Goal: Information Seeking & Learning: Check status

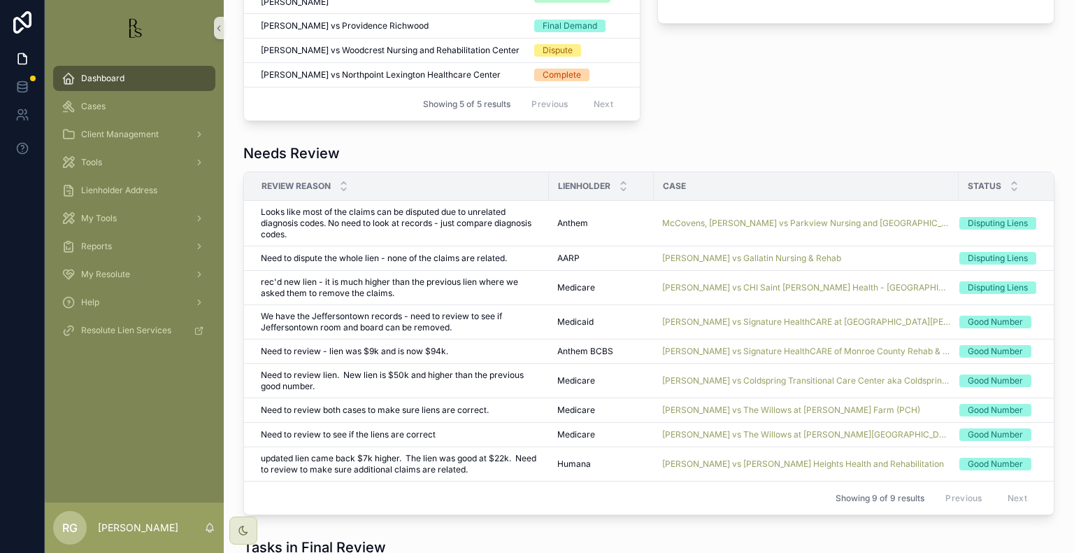
scroll to position [979, 0]
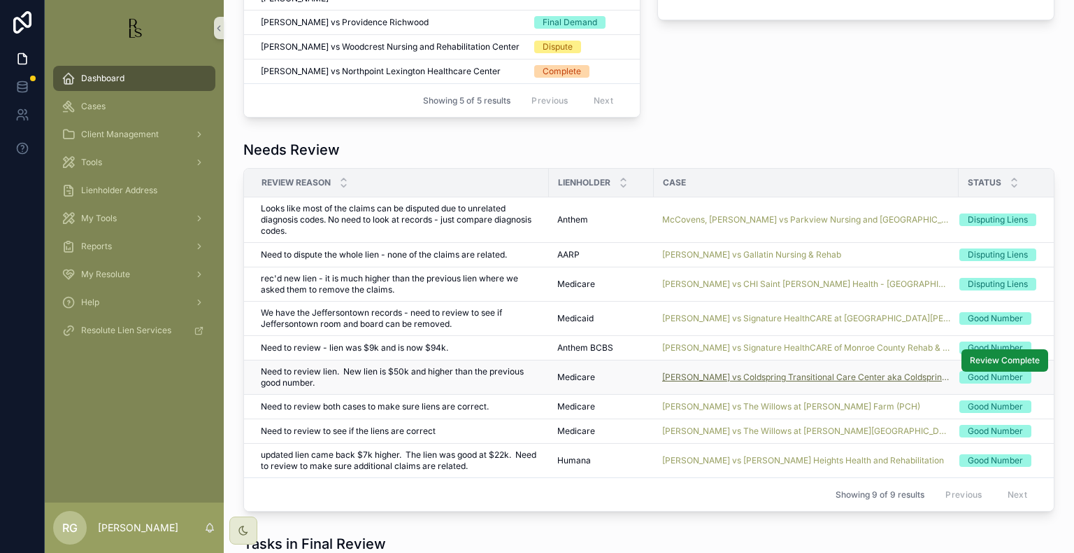
click at [685, 371] on span "[PERSON_NAME] vs Coldspring Transitional Care Center aka Coldspring of [GEOGRAP…" at bounding box center [806, 376] width 288 height 11
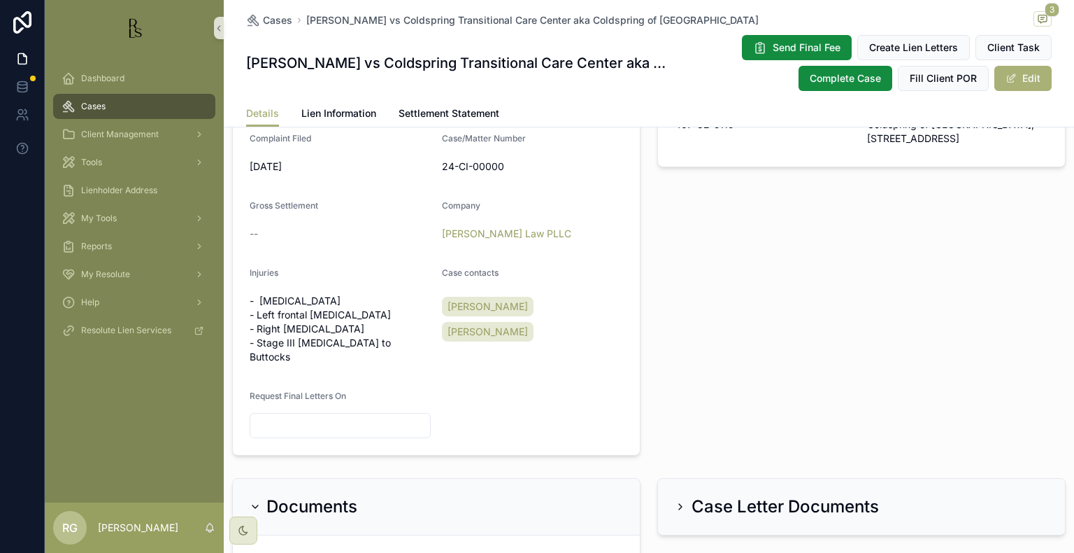
scroll to position [560, 0]
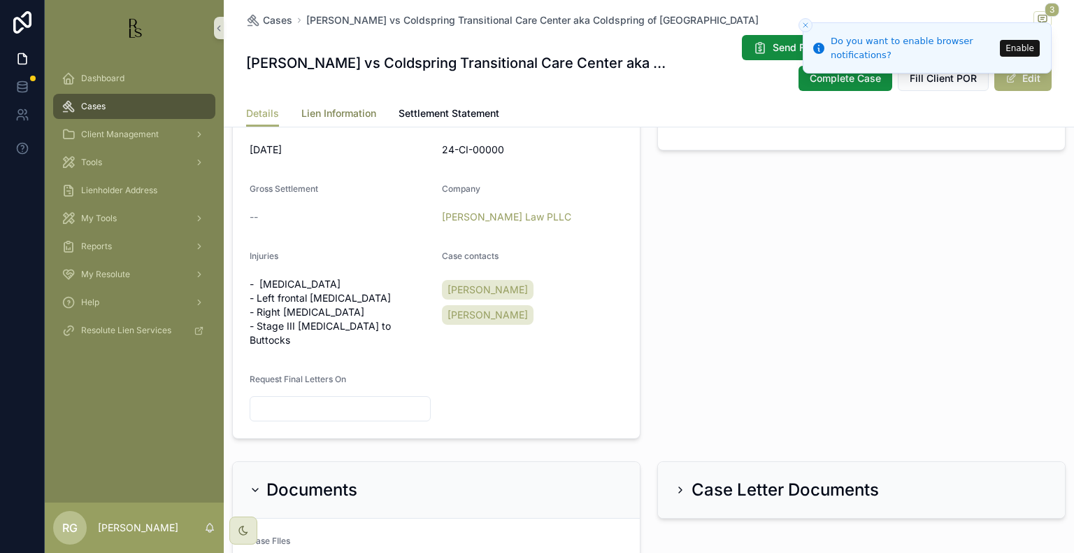
click at [339, 116] on span "Lien Information" at bounding box center [338, 113] width 75 height 14
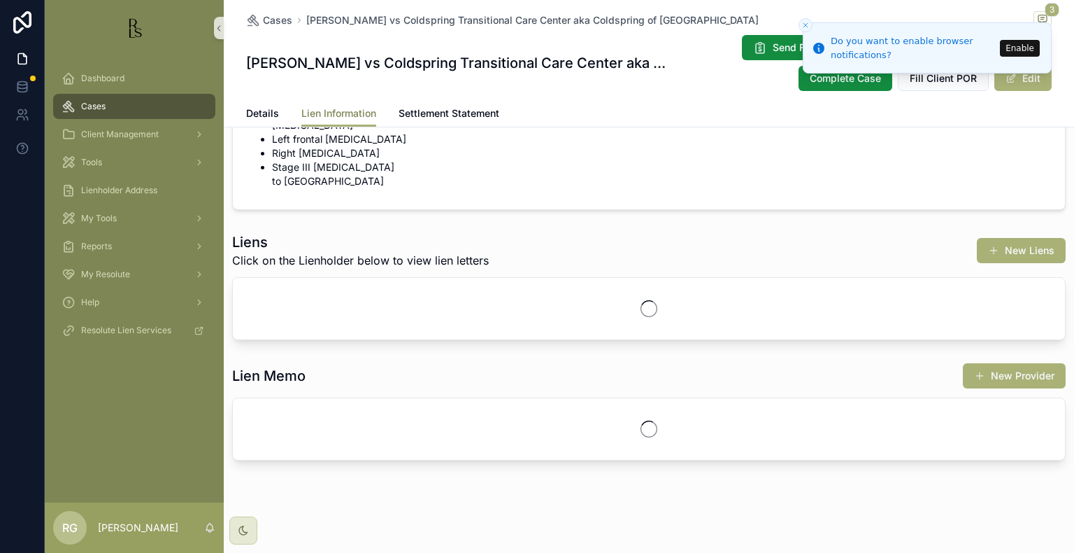
scroll to position [77, 0]
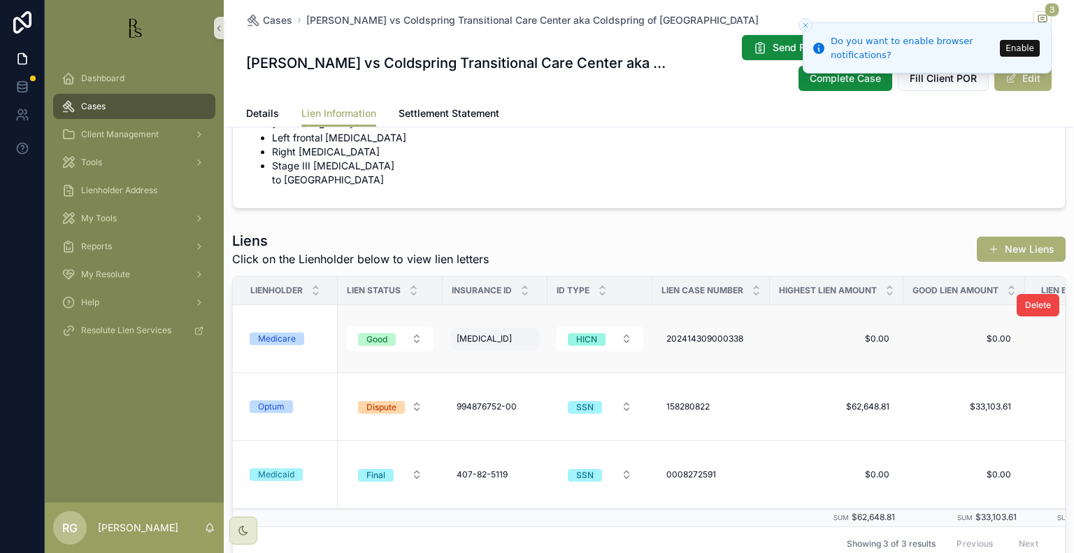
click at [487, 336] on span "[MEDICAL_ID]" at bounding box center [484, 338] width 55 height 11
click at [555, 370] on div "**********" at bounding box center [525, 358] width 133 height 25
drag, startPoint x: 555, startPoint y: 357, endPoint x: 436, endPoint y: 355, distance: 118.2
click at [436, 355] on div "Dashboard Cases Client Management Tools Lienholder Address My Tools Reports My …" at bounding box center [560, 276] width 1030 height 553
drag, startPoint x: 541, startPoint y: 358, endPoint x: 462, endPoint y: 364, distance: 79.3
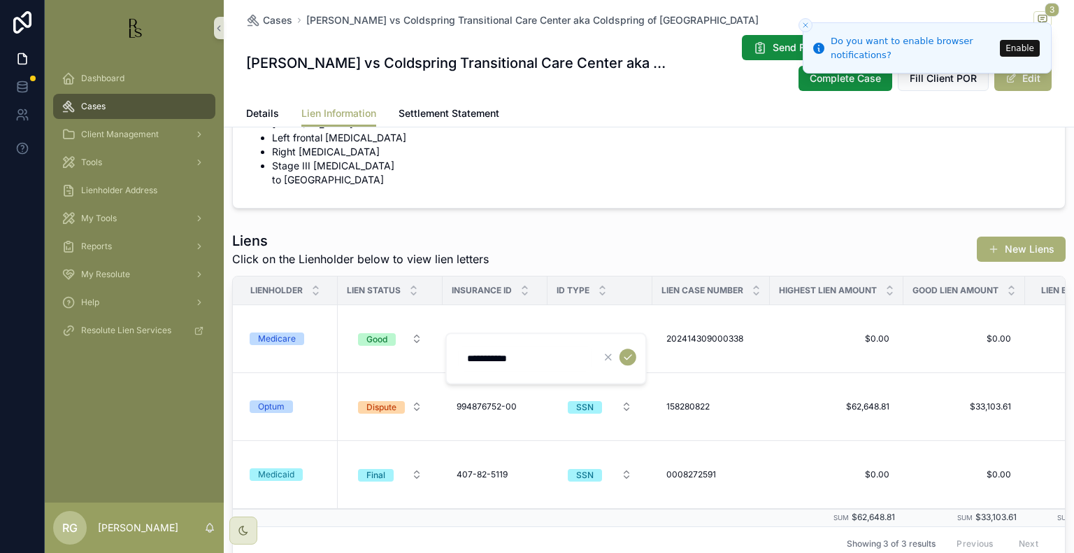
click at [462, 364] on input "**********" at bounding box center [525, 358] width 133 height 20
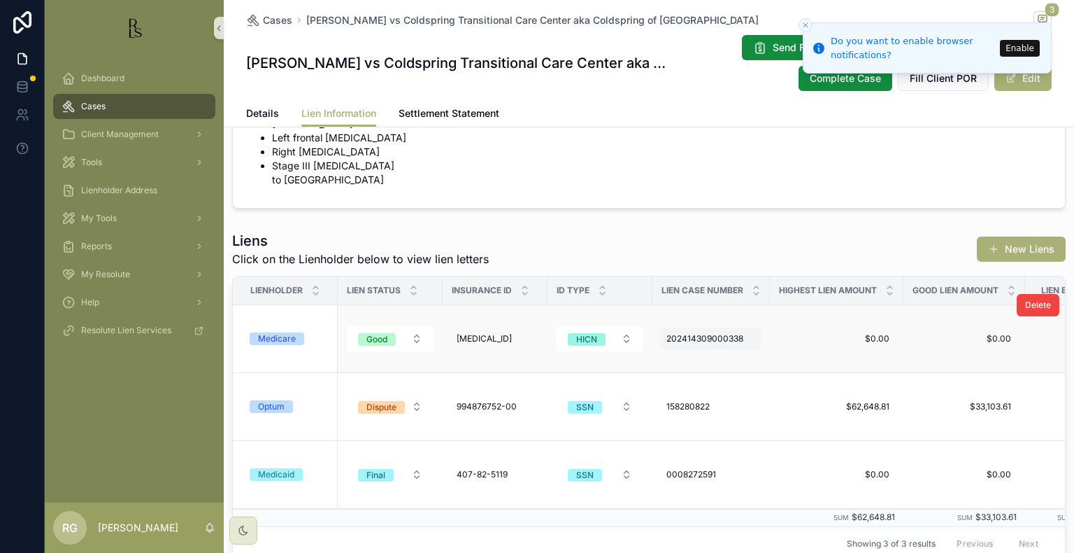
click at [745, 334] on div "202414309000338 202414309000338" at bounding box center [711, 338] width 101 height 22
drag, startPoint x: 772, startPoint y: 359, endPoint x: 662, endPoint y: 362, distance: 109.8
click at [662, 362] on div "**********" at bounding box center [755, 358] width 201 height 52
click at [796, 374] on div "**********" at bounding box center [755, 358] width 201 height 52
click at [664, 287] on span "Lien Case Number" at bounding box center [703, 290] width 82 height 11
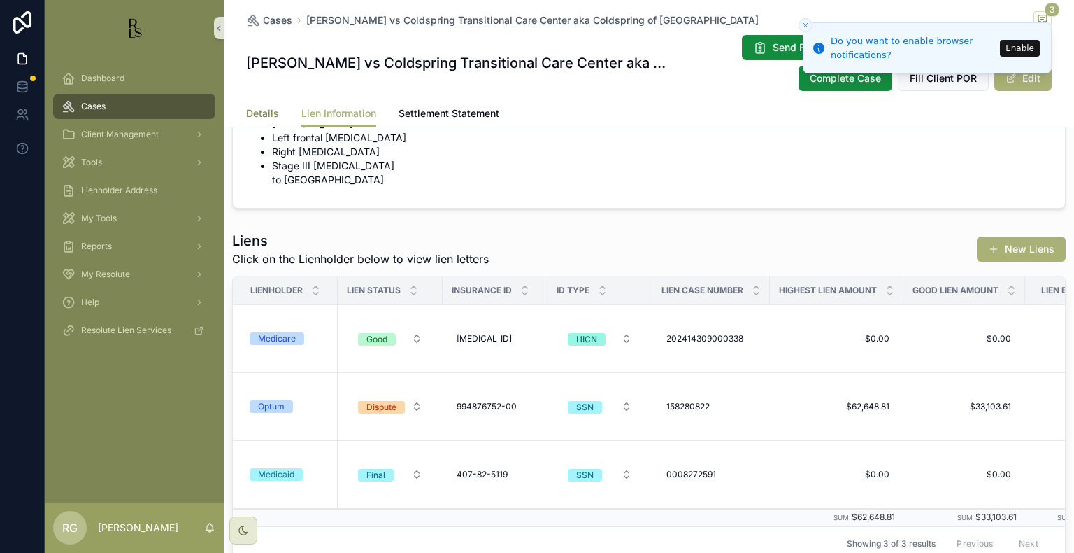
click at [246, 111] on span "Details" at bounding box center [262, 113] width 33 height 14
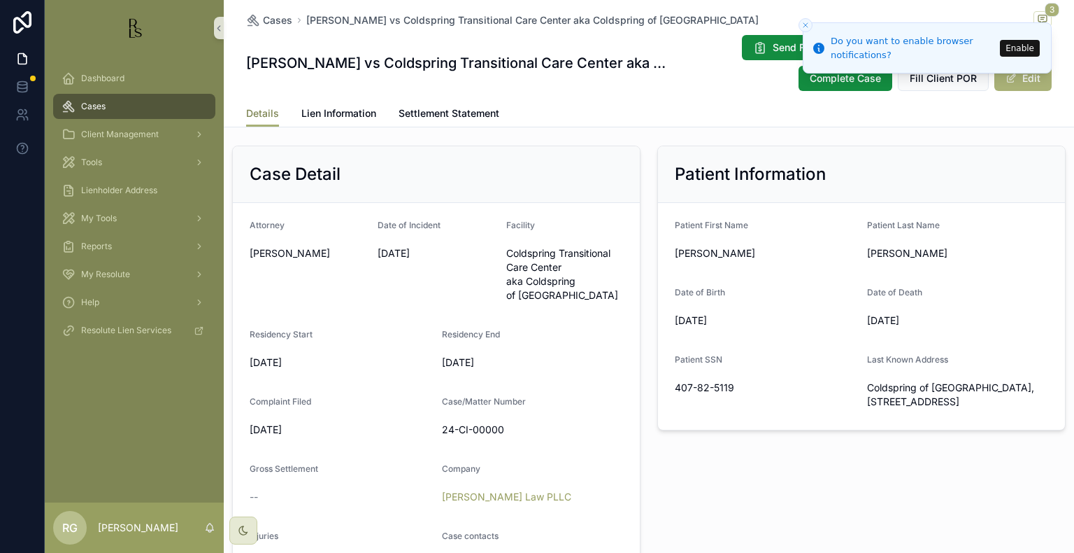
scroll to position [350, 0]
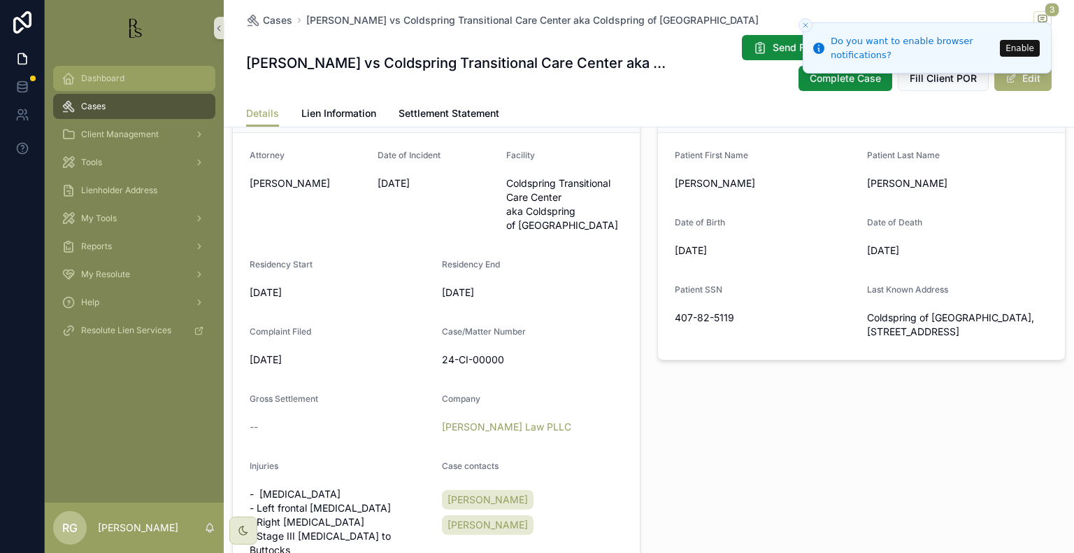
click at [150, 77] on div "Dashboard" at bounding box center [134, 78] width 145 height 22
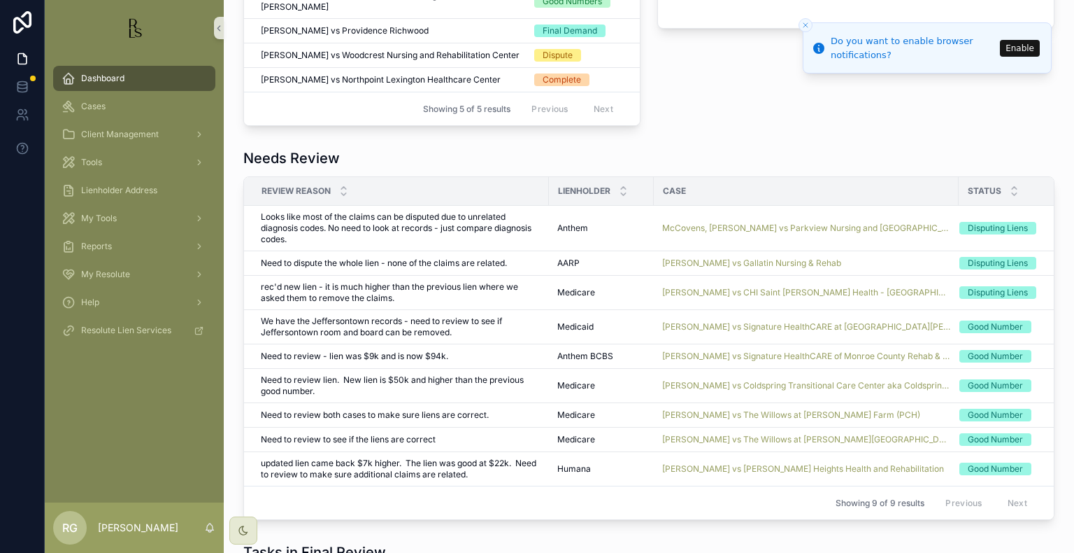
scroll to position [979, 0]
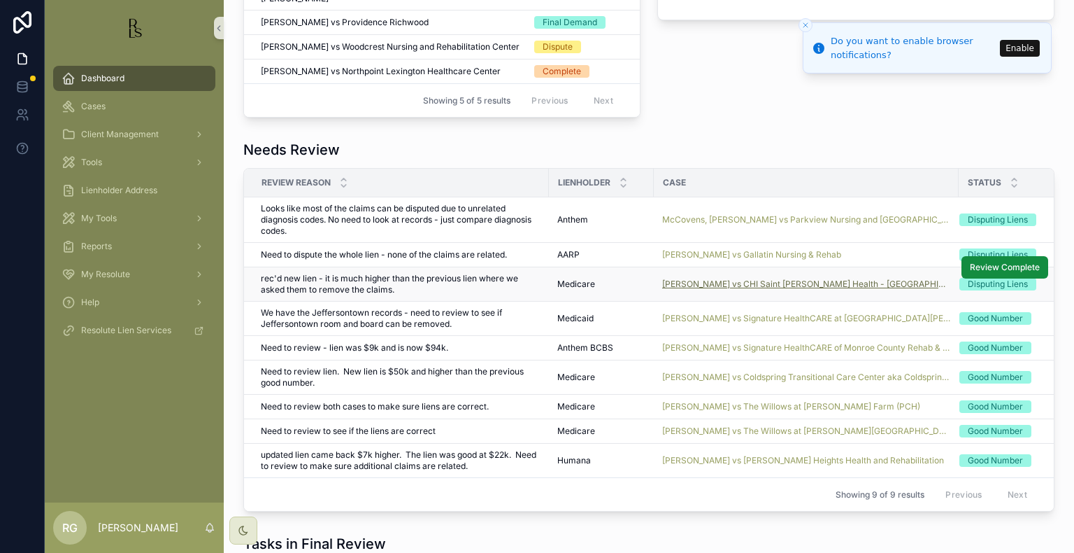
click at [729, 278] on span "[PERSON_NAME] vs CHI Saint [PERSON_NAME] Health - [GEOGRAPHIC_DATA][PERSON_NAME]" at bounding box center [806, 283] width 288 height 11
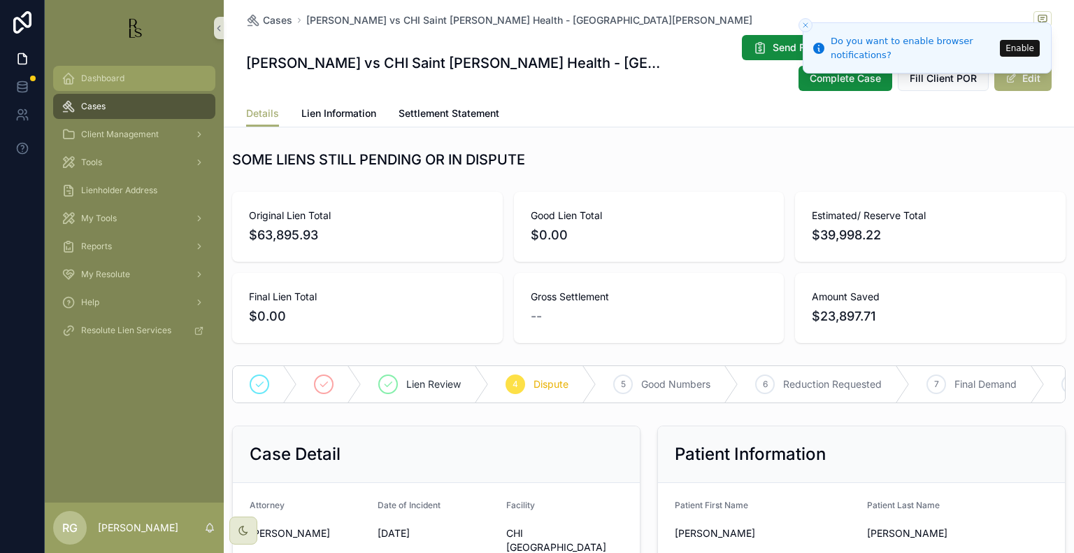
click at [157, 82] on div "Dashboard" at bounding box center [134, 78] width 145 height 22
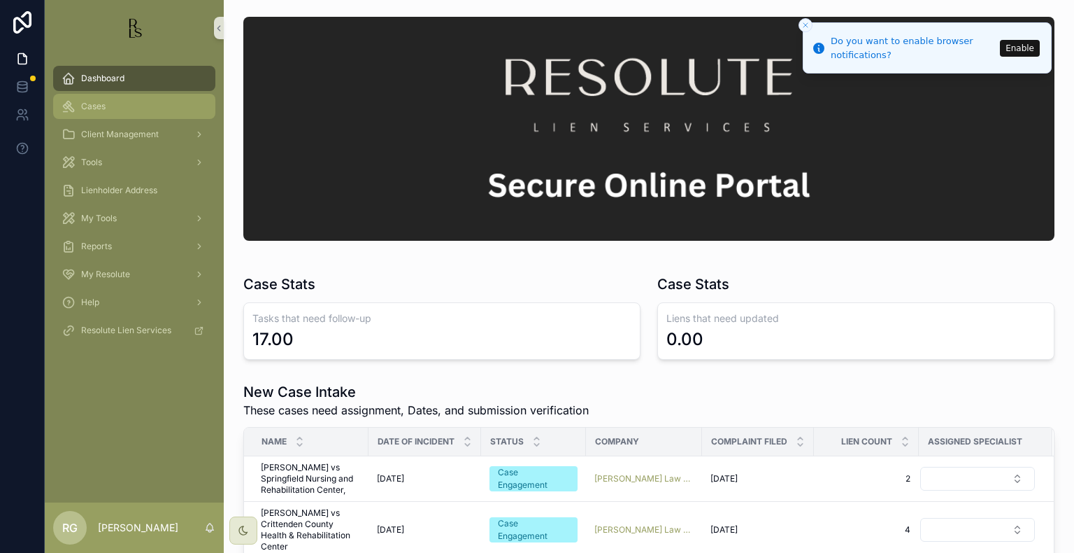
click at [131, 105] on div "Cases" at bounding box center [134, 106] width 145 height 22
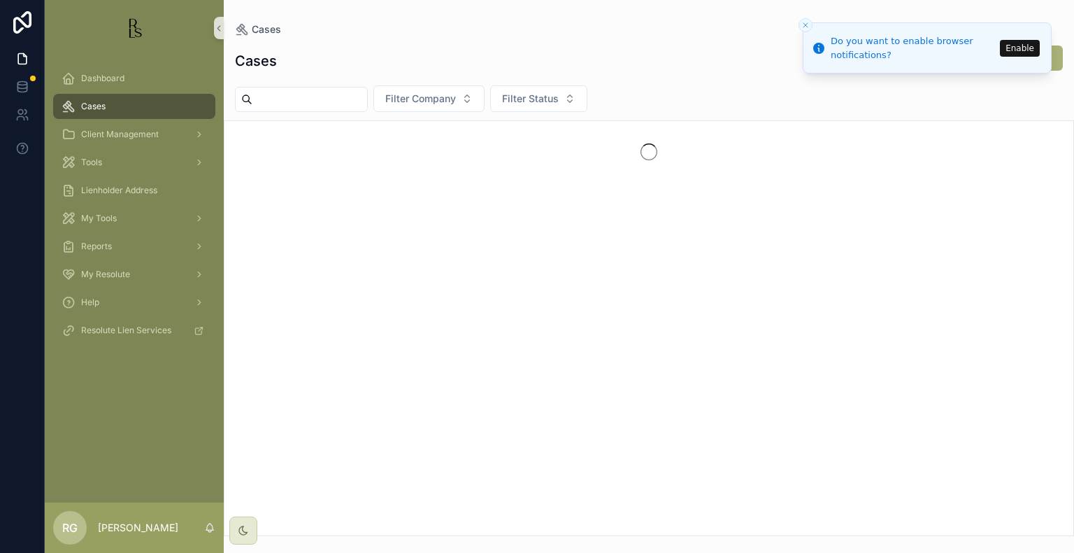
click at [280, 100] on input "scrollable content" at bounding box center [309, 100] width 115 height 20
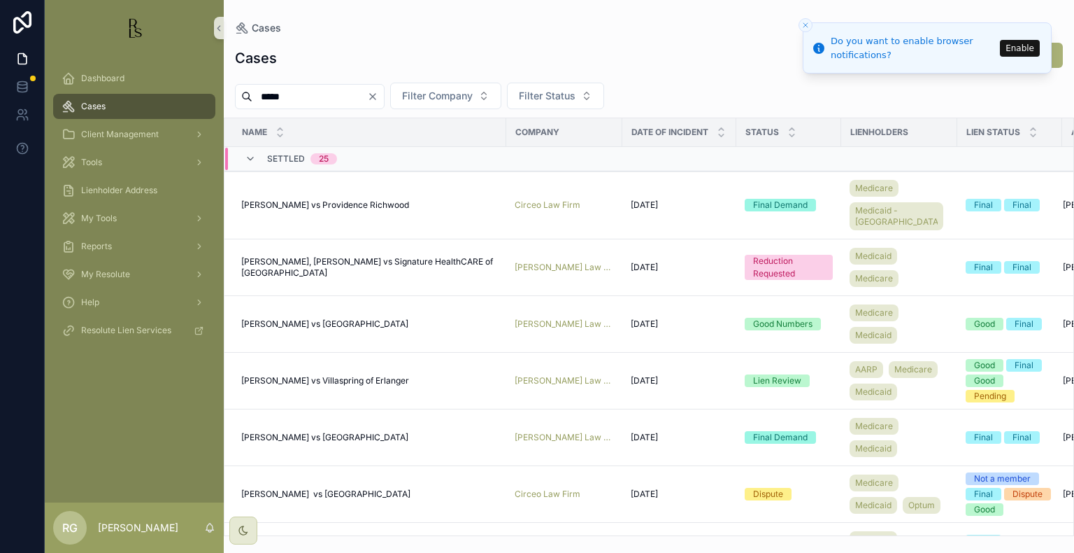
type input "*****"
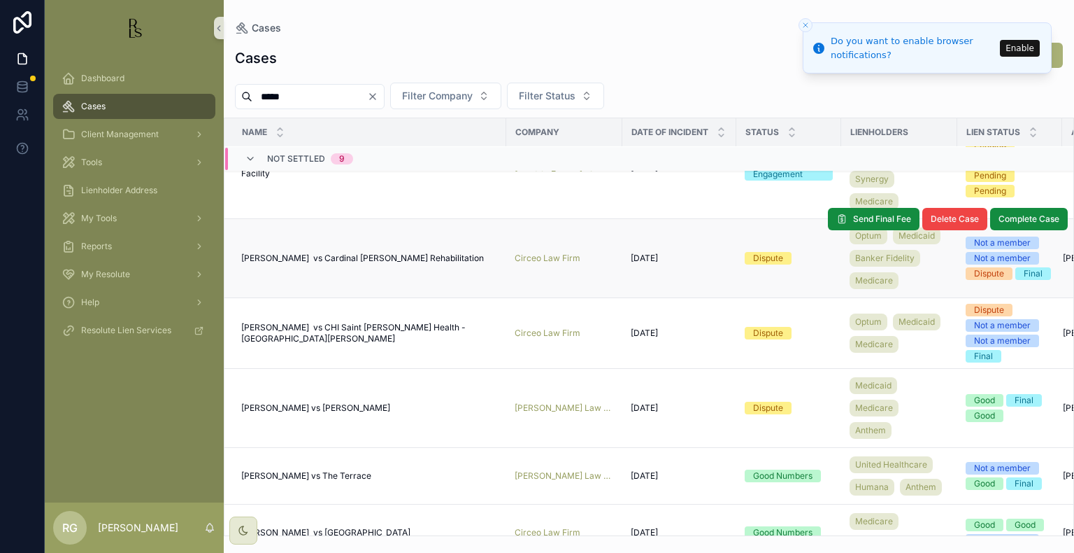
scroll to position [70, 0]
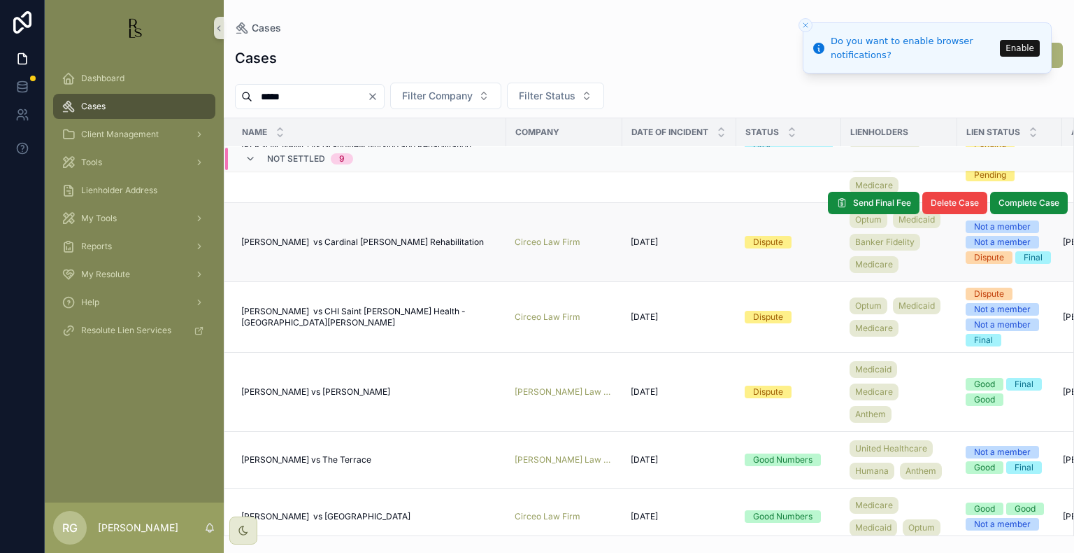
click at [378, 248] on span "[PERSON_NAME] vs Cardinal [PERSON_NAME] Rehabilitation" at bounding box center [362, 241] width 243 height 11
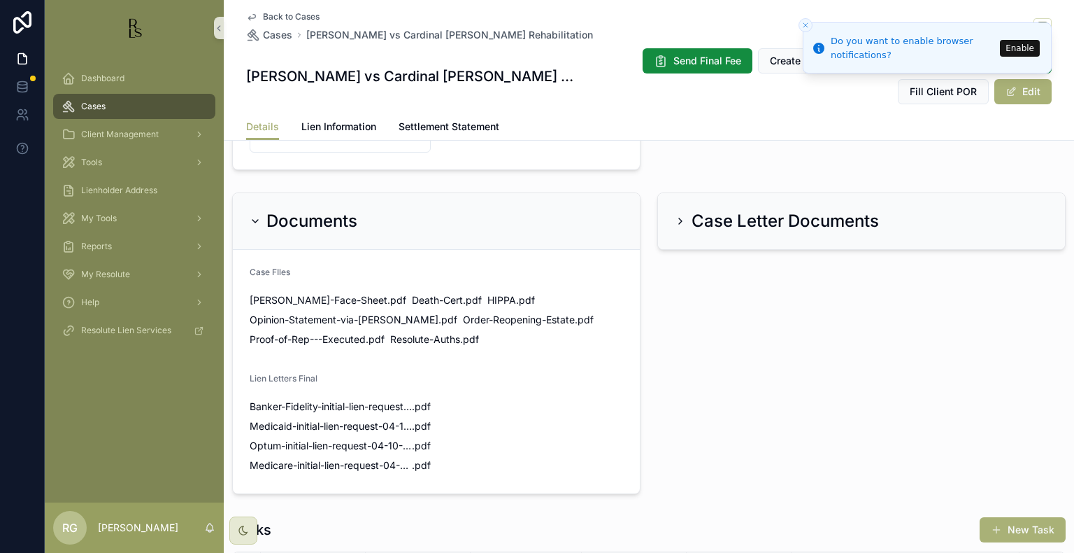
scroll to position [1093, 0]
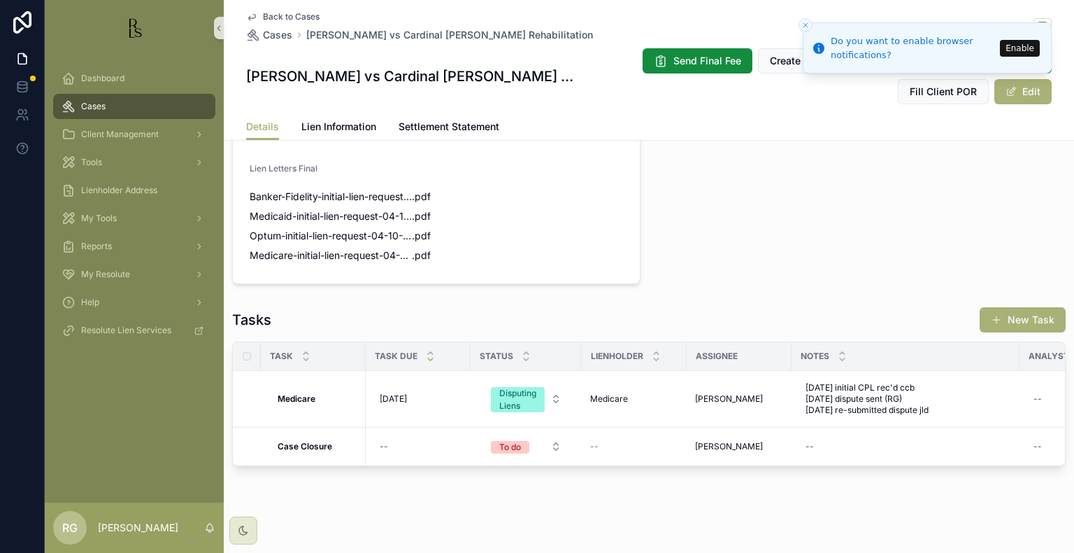
click at [277, 15] on span "Back to Cases" at bounding box center [291, 16] width 57 height 11
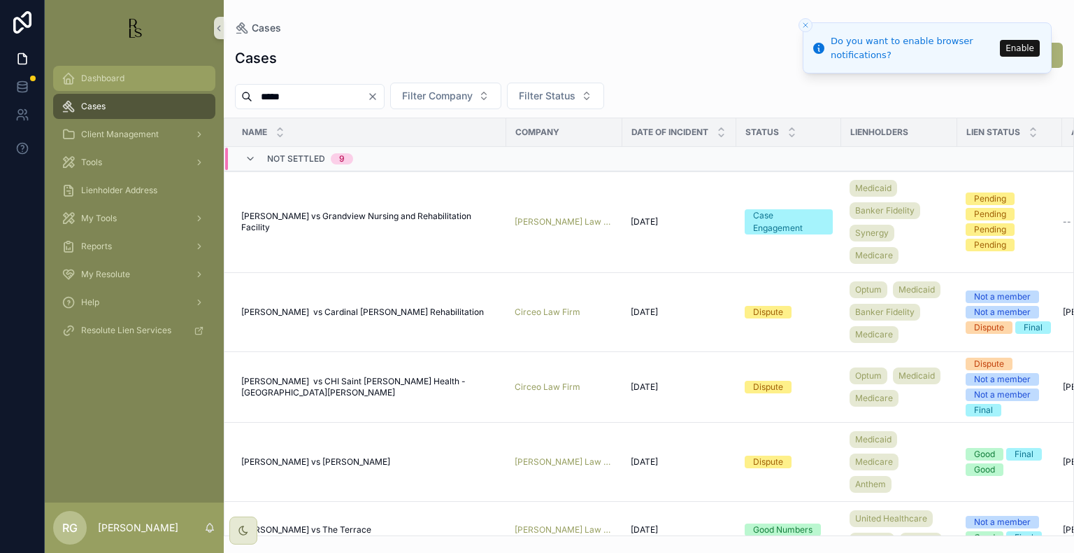
click at [132, 76] on div "Dashboard" at bounding box center [134, 78] width 145 height 22
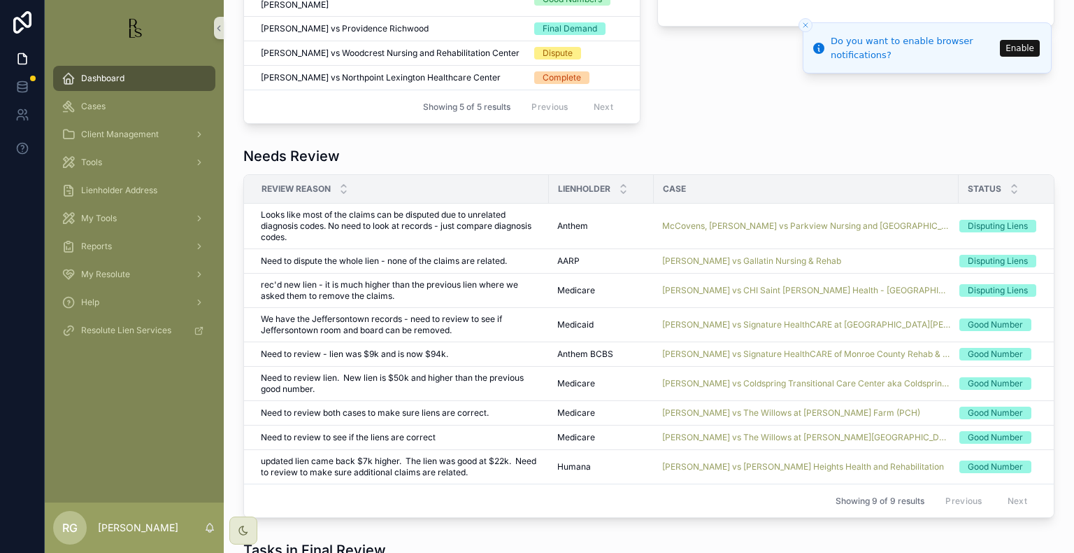
scroll to position [974, 0]
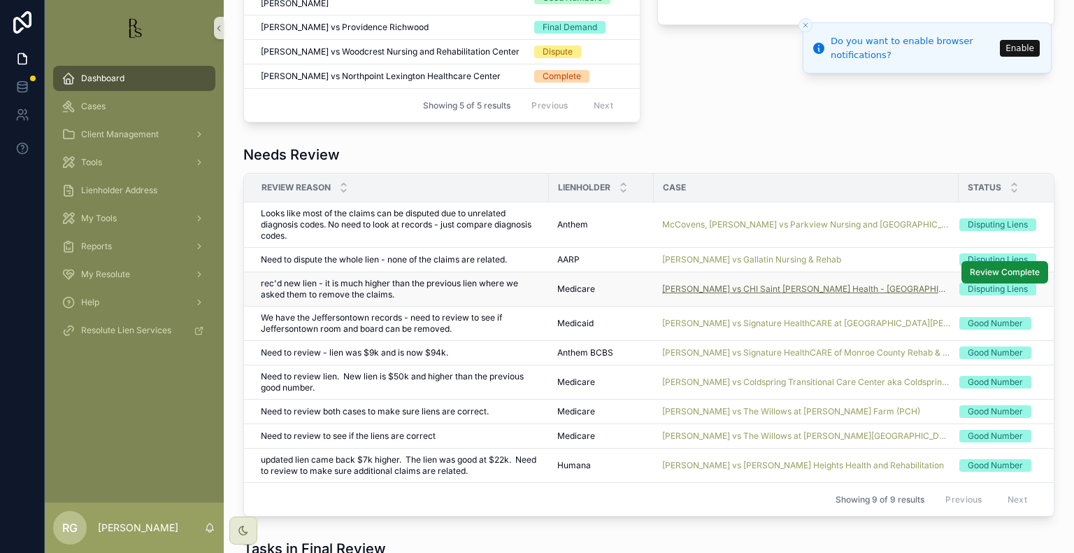
click at [680, 283] on span "[PERSON_NAME] vs CHI Saint [PERSON_NAME] Health - [GEOGRAPHIC_DATA][PERSON_NAME]" at bounding box center [806, 288] width 288 height 11
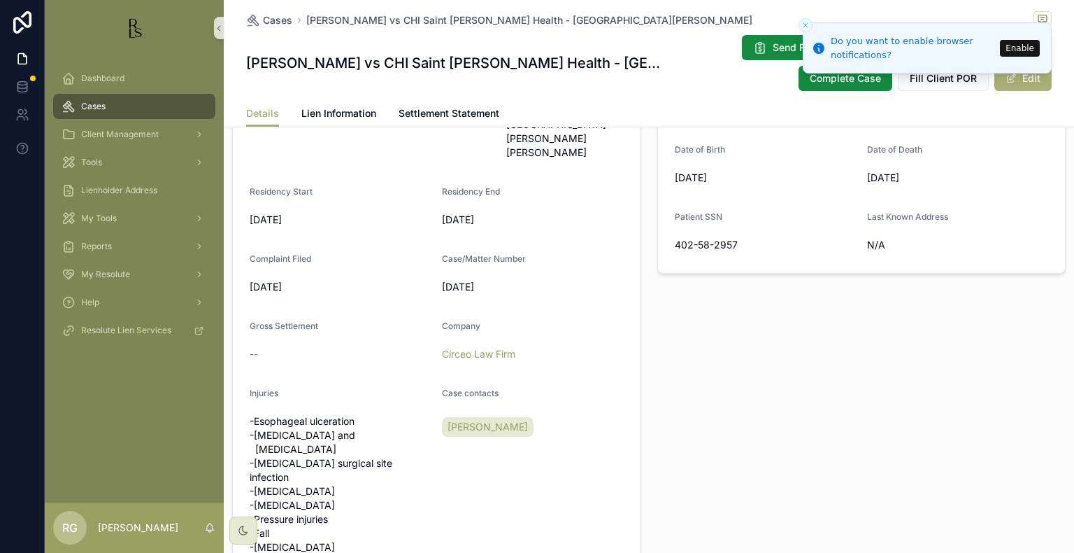
scroll to position [341, 0]
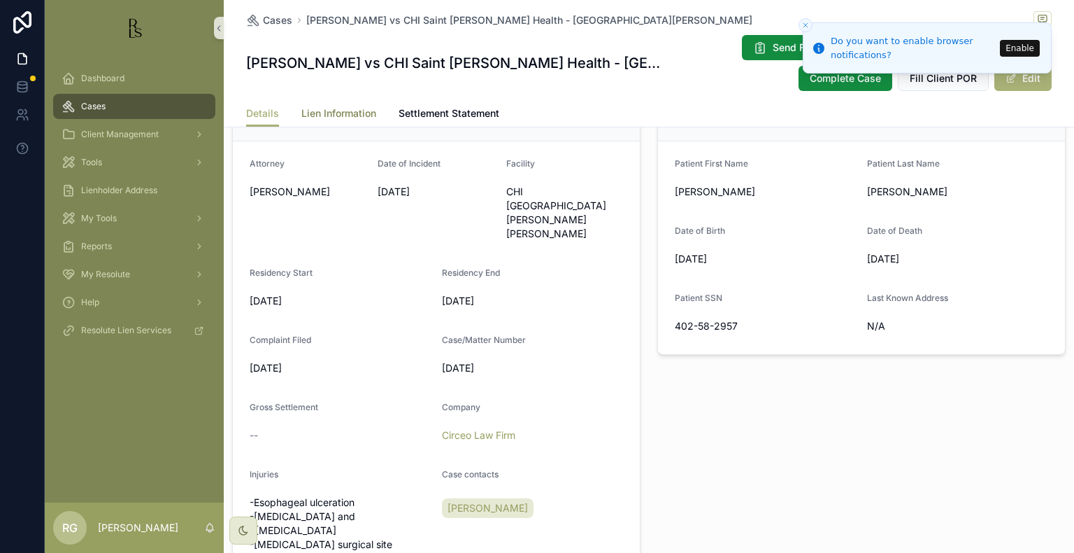
click at [359, 113] on span "Lien Information" at bounding box center [338, 113] width 75 height 14
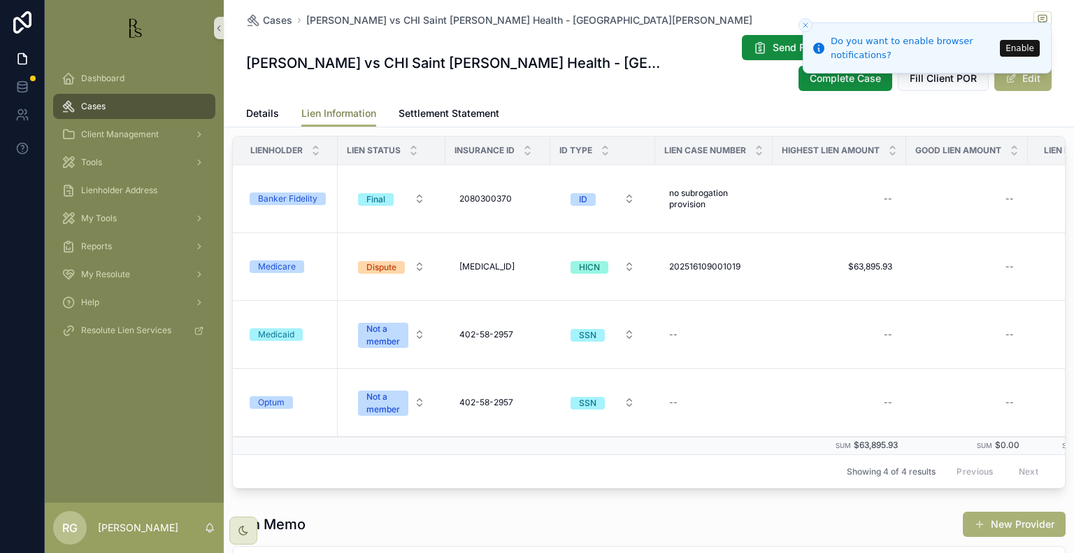
scroll to position [332, 0]
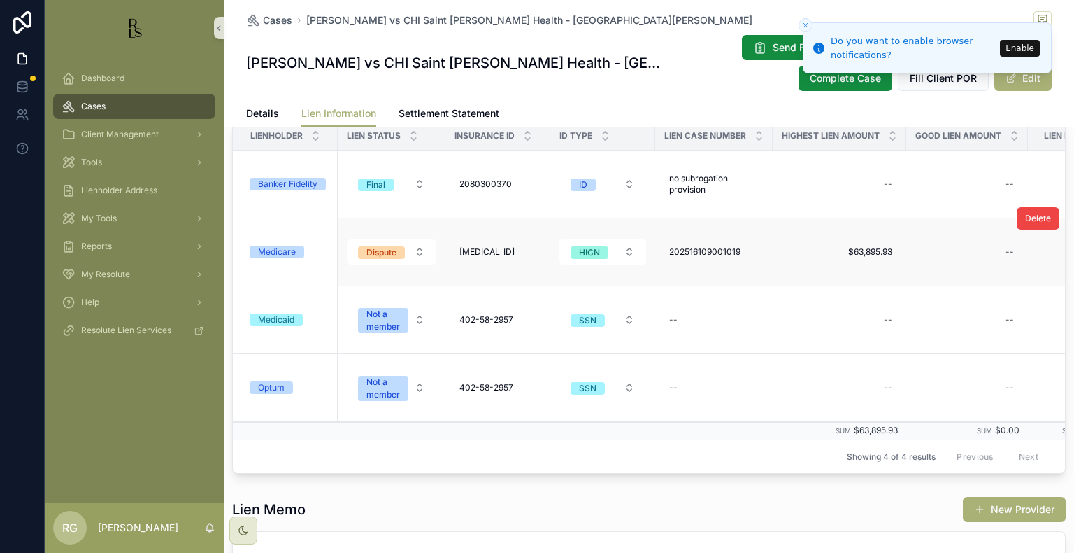
click at [282, 258] on div "Medicare" at bounding box center [277, 251] width 38 height 13
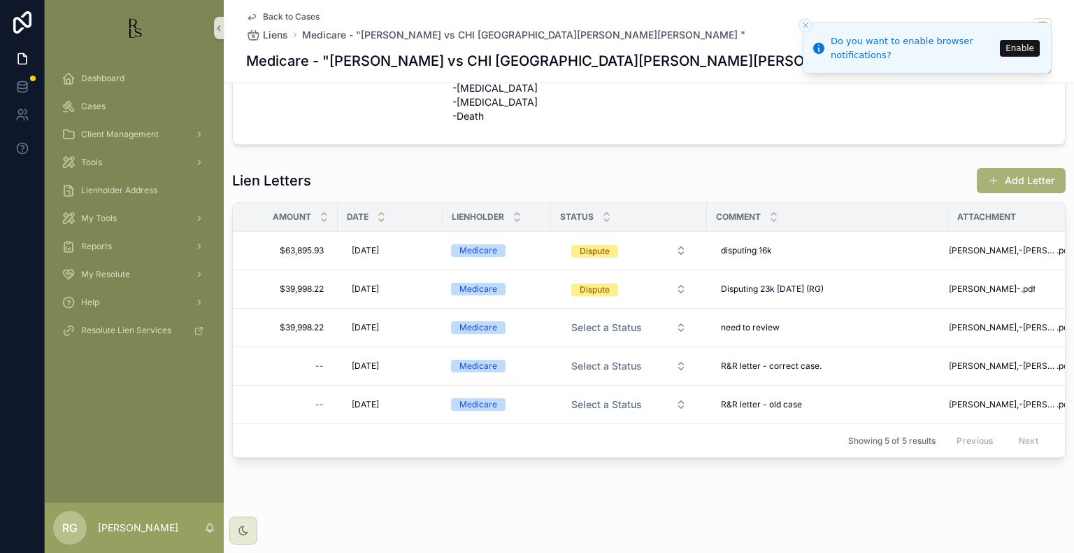
scroll to position [415, 0]
click at [124, 78] on div "Dashboard" at bounding box center [134, 78] width 145 height 22
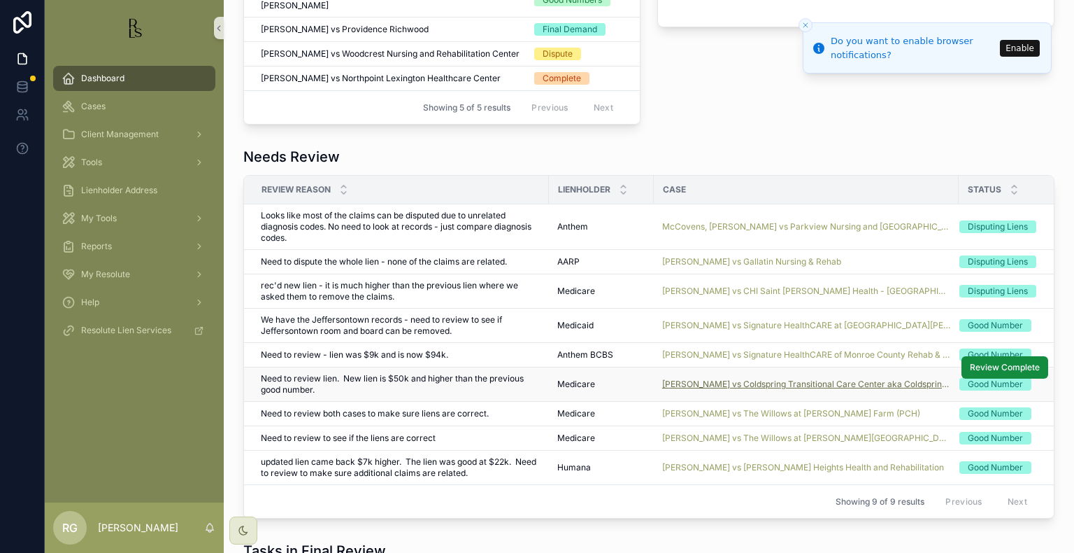
scroll to position [975, 0]
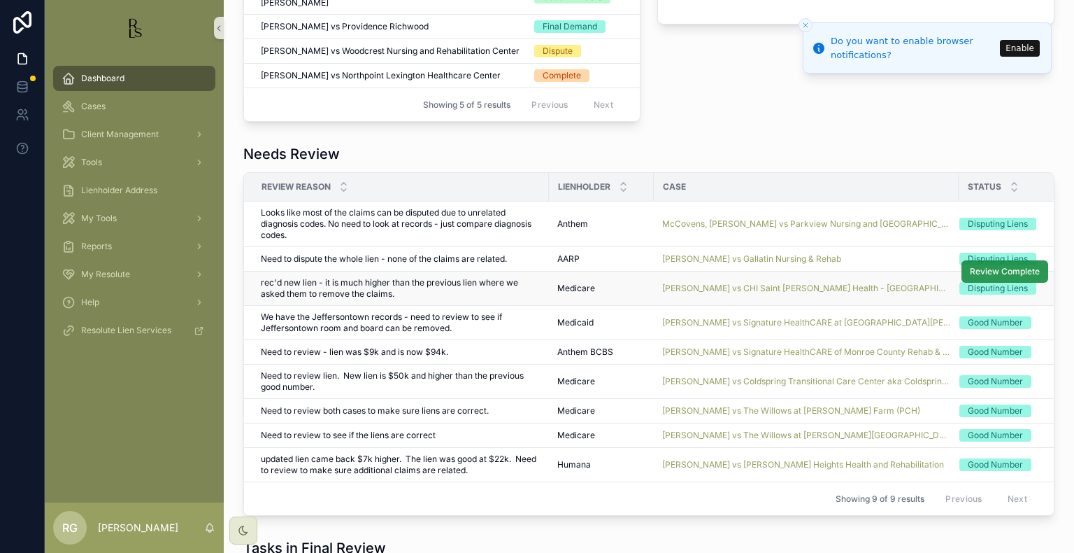
click at [980, 260] on button "Review Complete" at bounding box center [1005, 271] width 87 height 22
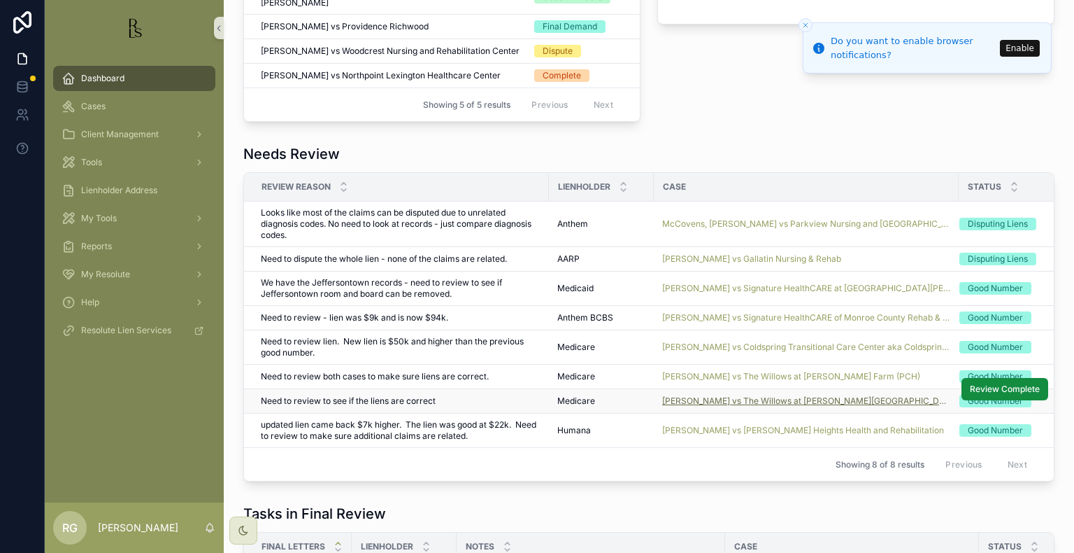
click at [769, 395] on span "[PERSON_NAME] vs The Willows at [PERSON_NAME][GEOGRAPHIC_DATA]" at bounding box center [806, 400] width 288 height 11
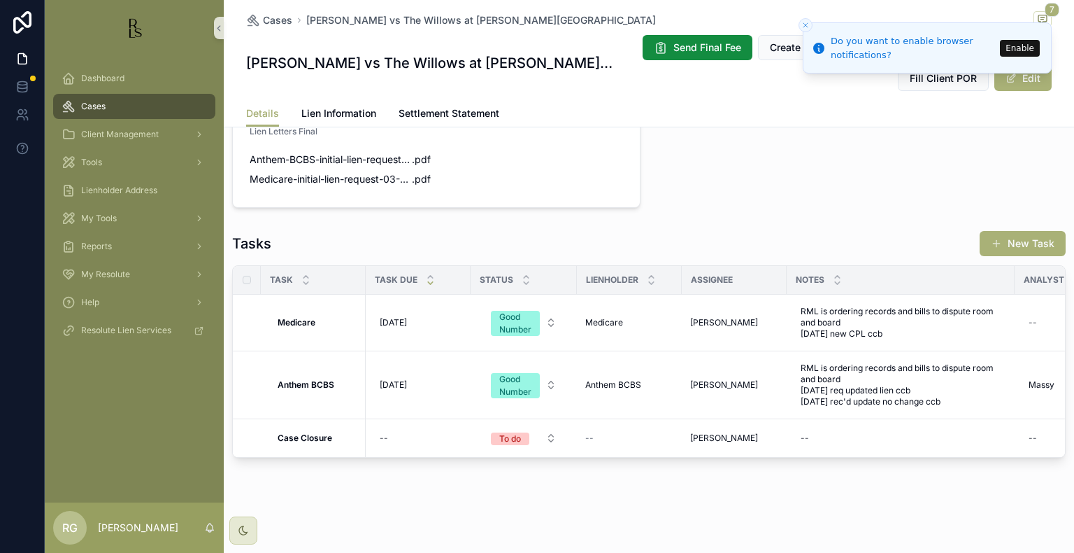
scroll to position [607, 0]
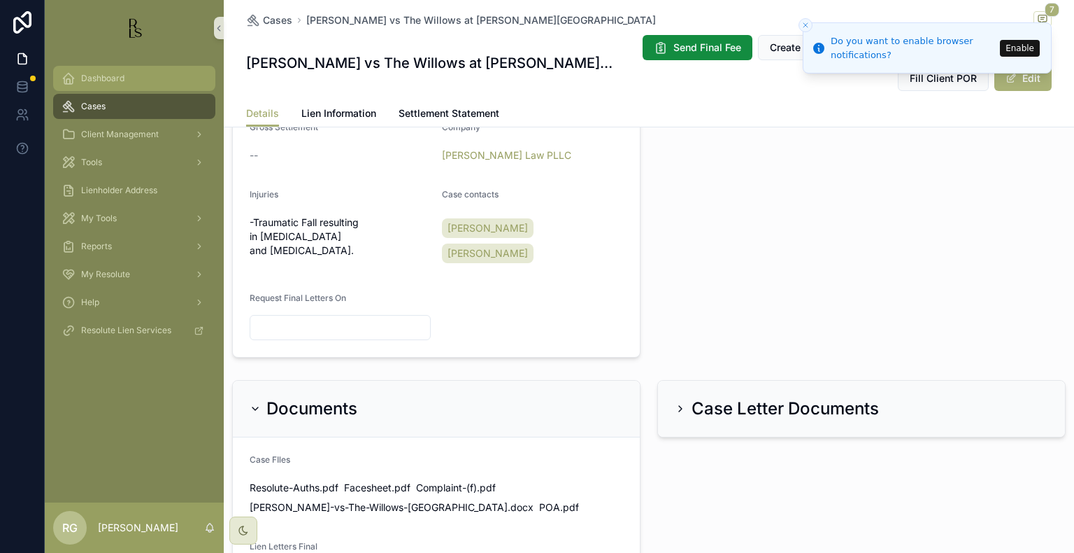
click at [144, 83] on div "Dashboard" at bounding box center [134, 78] width 145 height 22
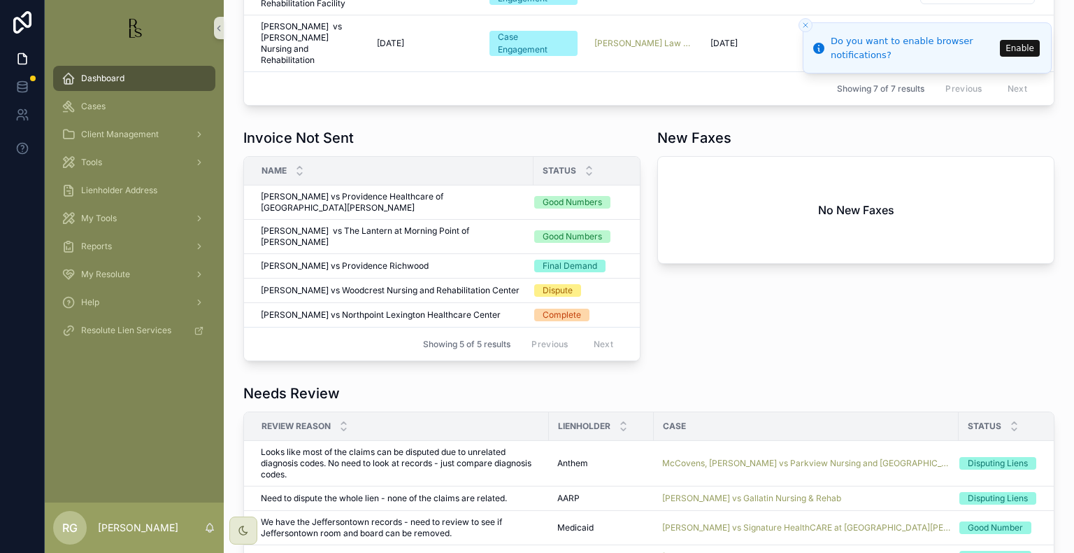
scroll to position [957, 0]
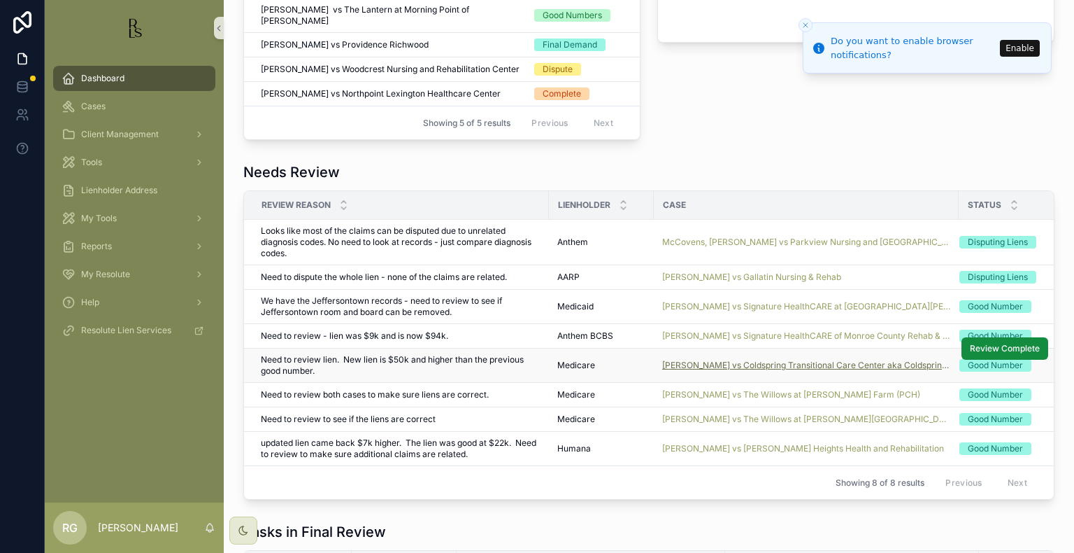
click at [756, 359] on span "[PERSON_NAME] vs Coldspring Transitional Care Center aka Coldspring of [GEOGRAP…" at bounding box center [806, 364] width 288 height 11
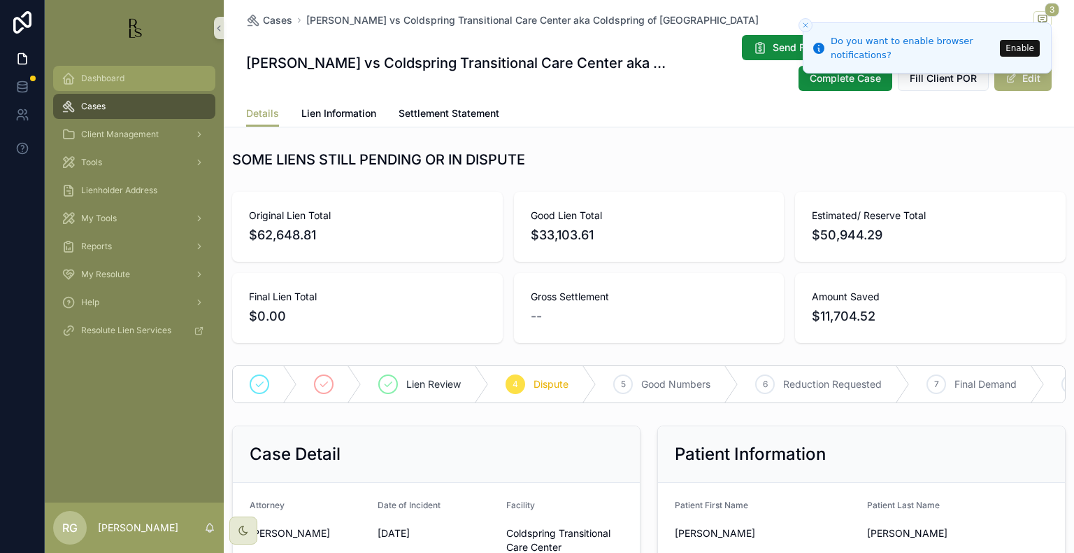
click at [85, 73] on span "Dashboard" at bounding box center [102, 78] width 43 height 11
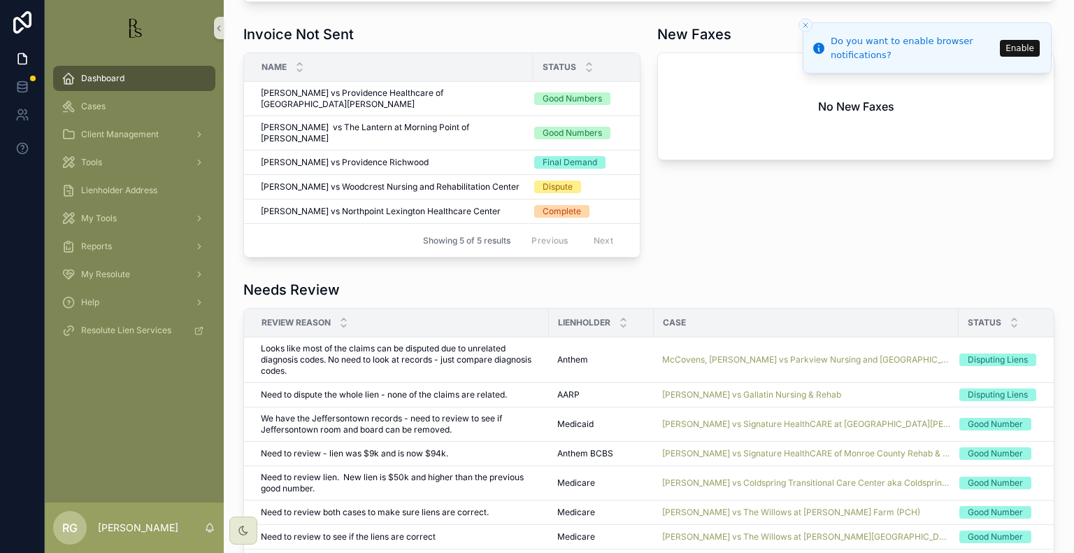
scroll to position [979, 0]
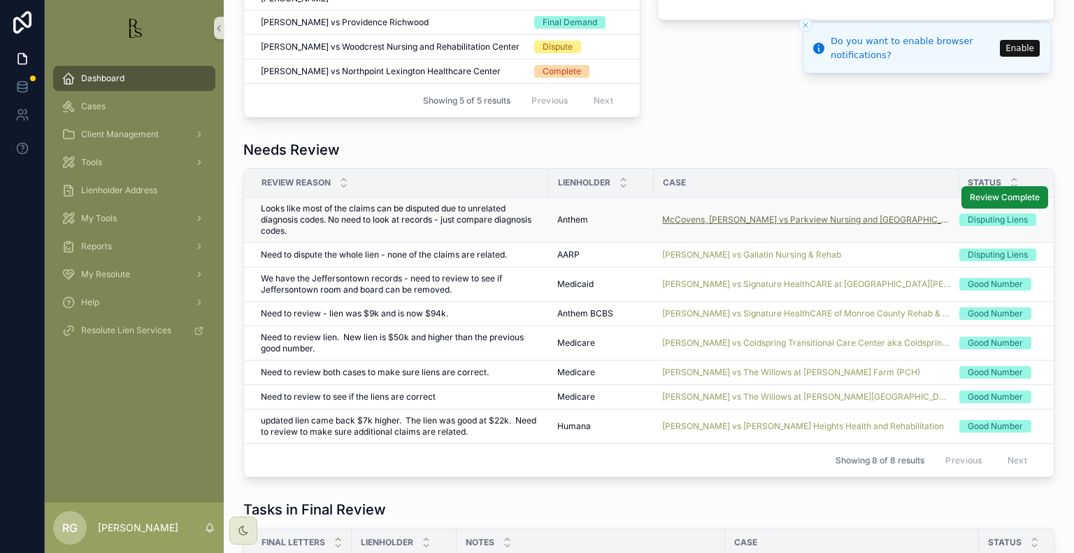
click at [695, 214] on span "McCovens, [PERSON_NAME] vs Parkview Nursing and [GEOGRAPHIC_DATA]" at bounding box center [806, 219] width 288 height 11
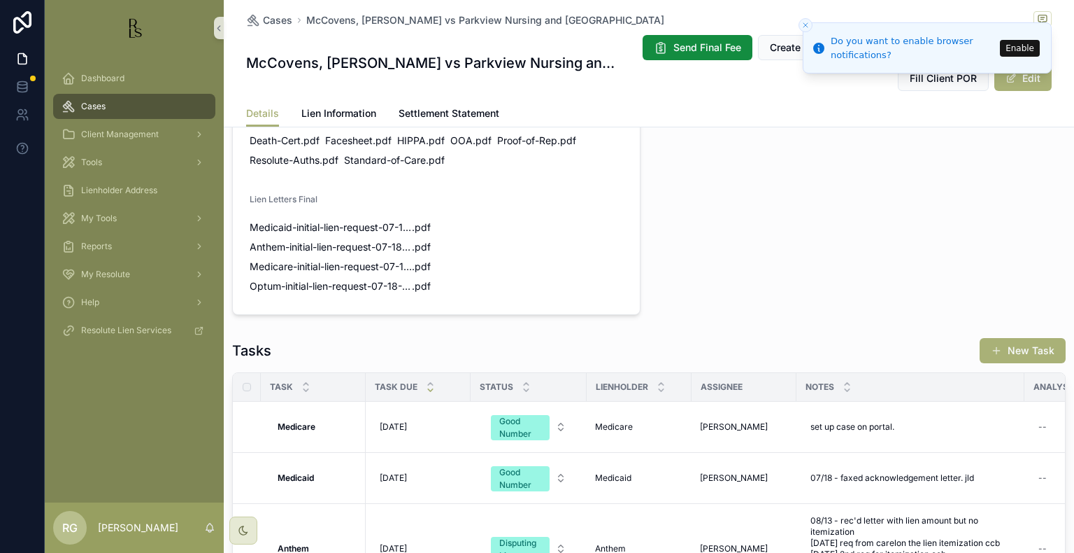
scroll to position [1246, 0]
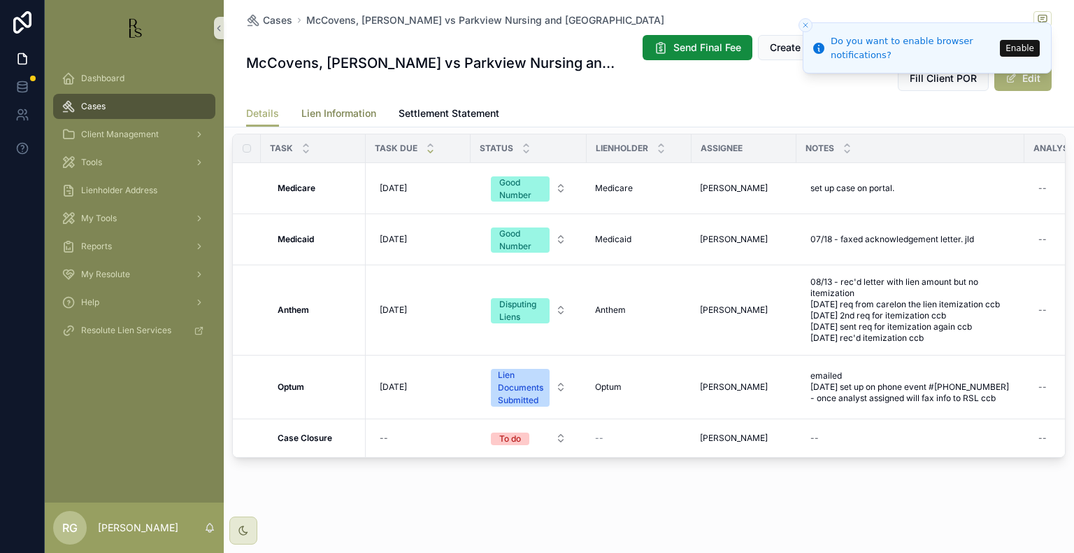
click at [347, 108] on span "Lien Information" at bounding box center [338, 113] width 75 height 14
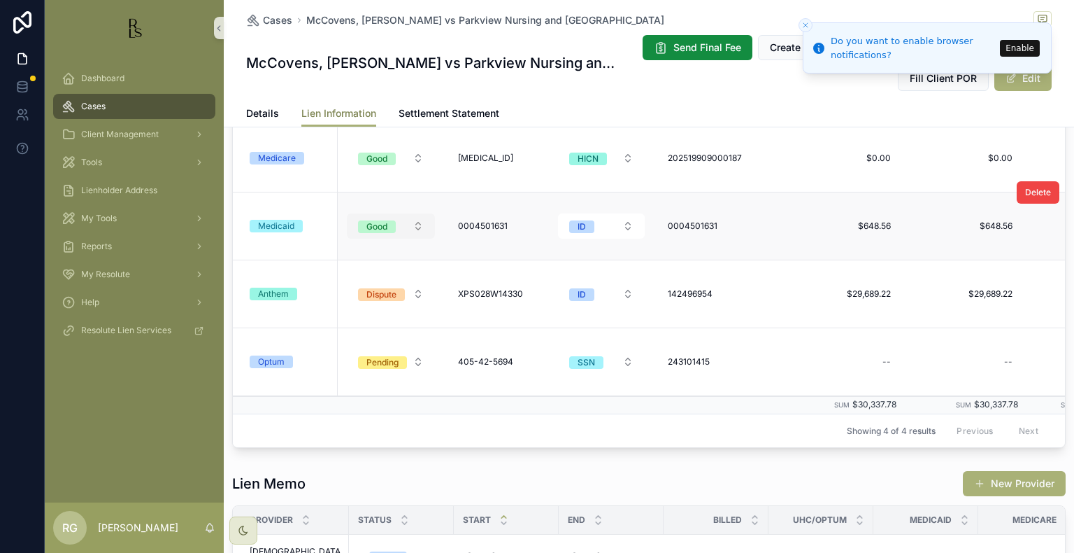
scroll to position [255, 0]
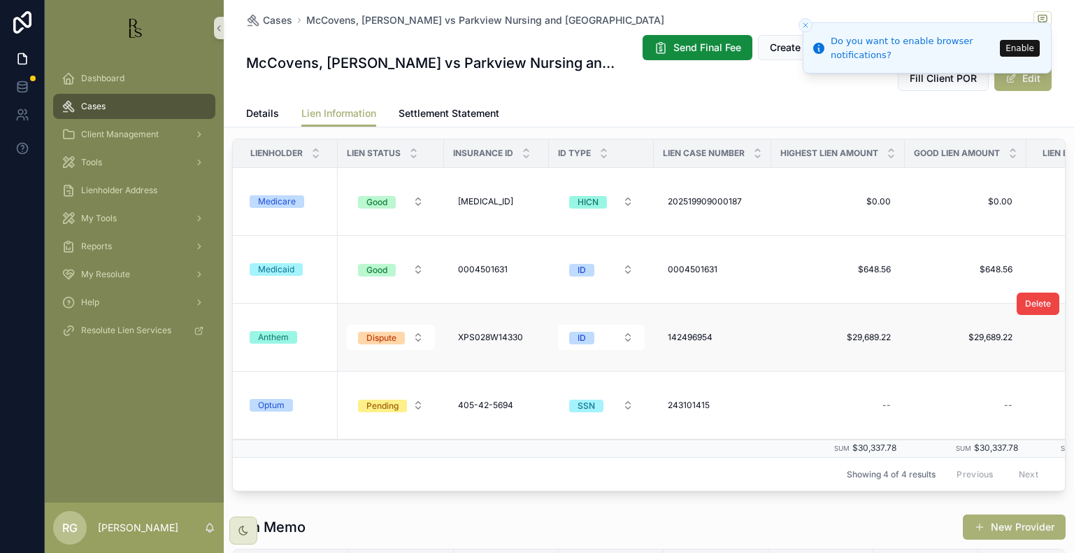
click at [285, 336] on div "Anthem" at bounding box center [273, 337] width 31 height 13
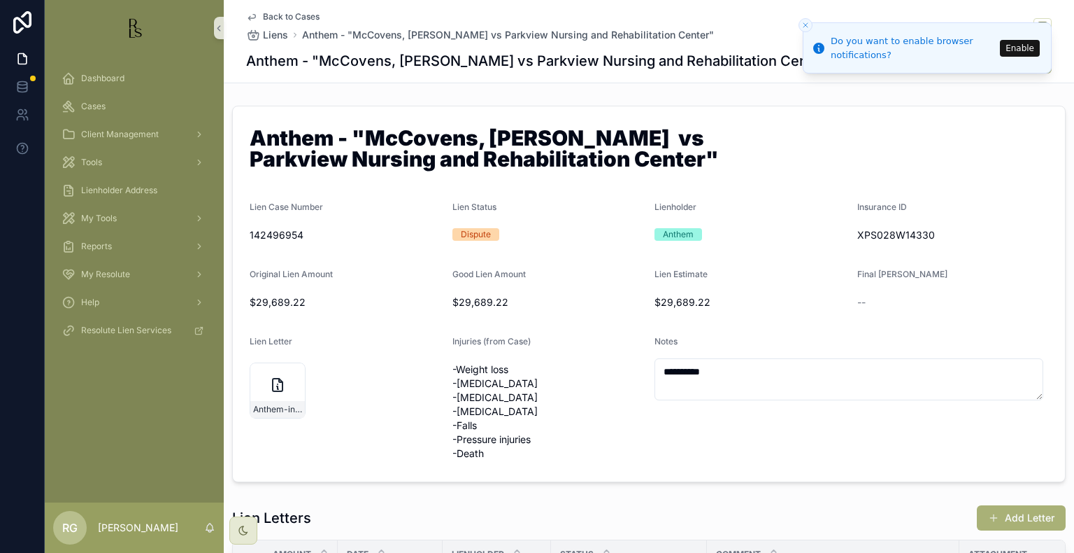
click at [285, 15] on span "Back to Cases" at bounding box center [291, 16] width 57 height 11
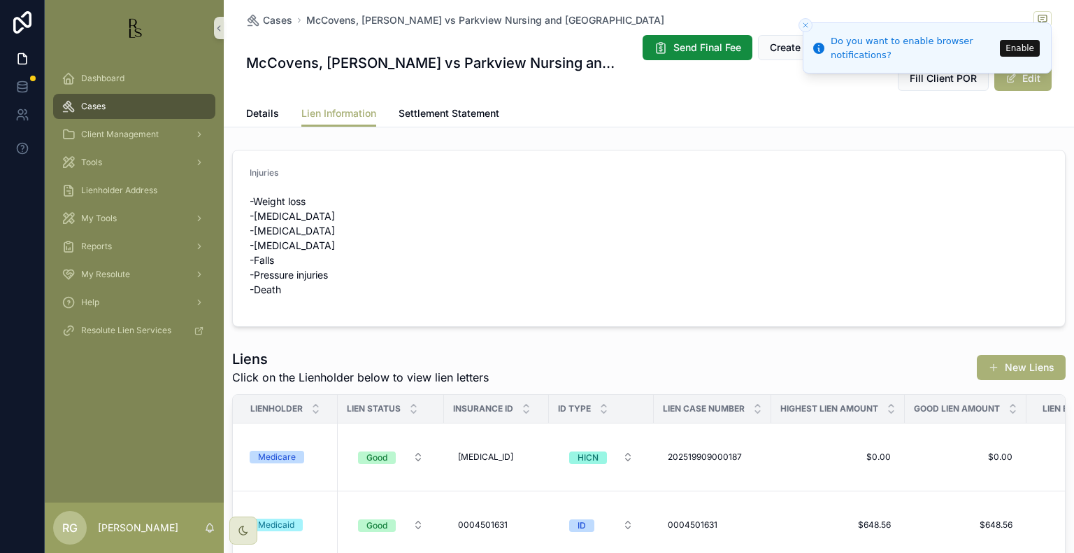
click at [275, 118] on div "Details Lien Information Settlement Statement" at bounding box center [649, 113] width 806 height 27
click at [271, 111] on span "Details" at bounding box center [262, 113] width 33 height 14
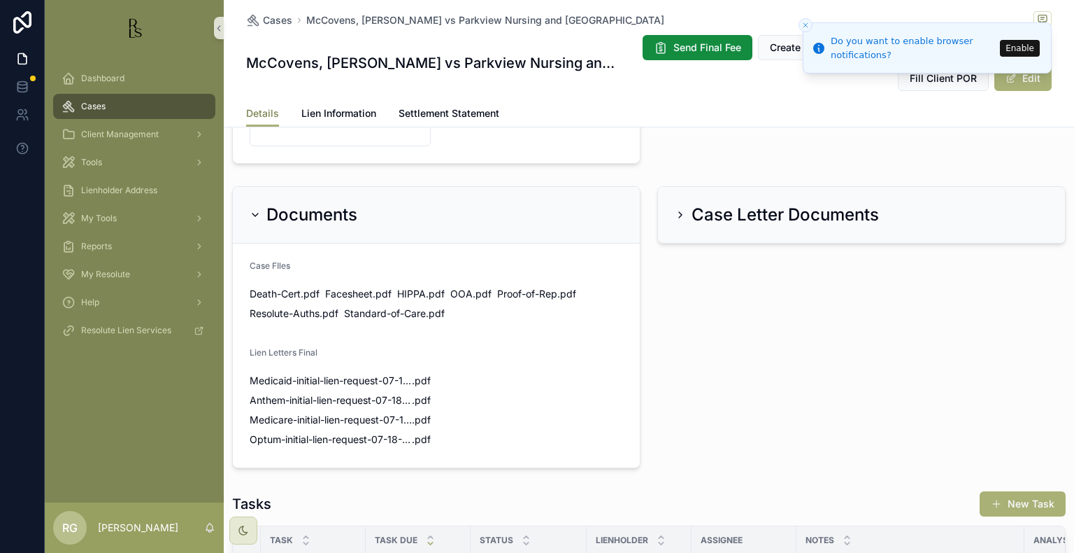
scroll to position [839, 0]
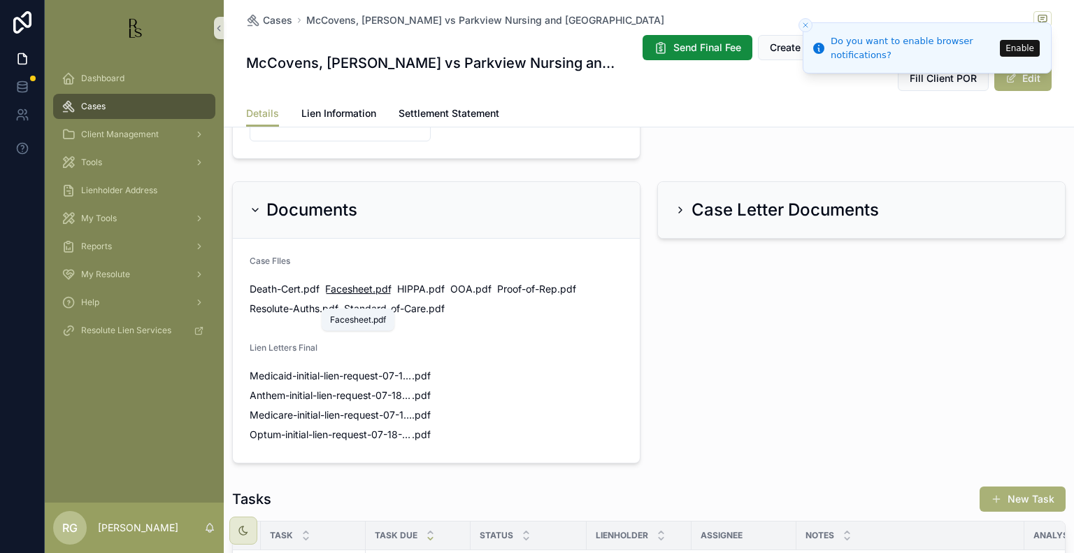
click at [341, 296] on span "Facesheet" at bounding box center [349, 289] width 48 height 14
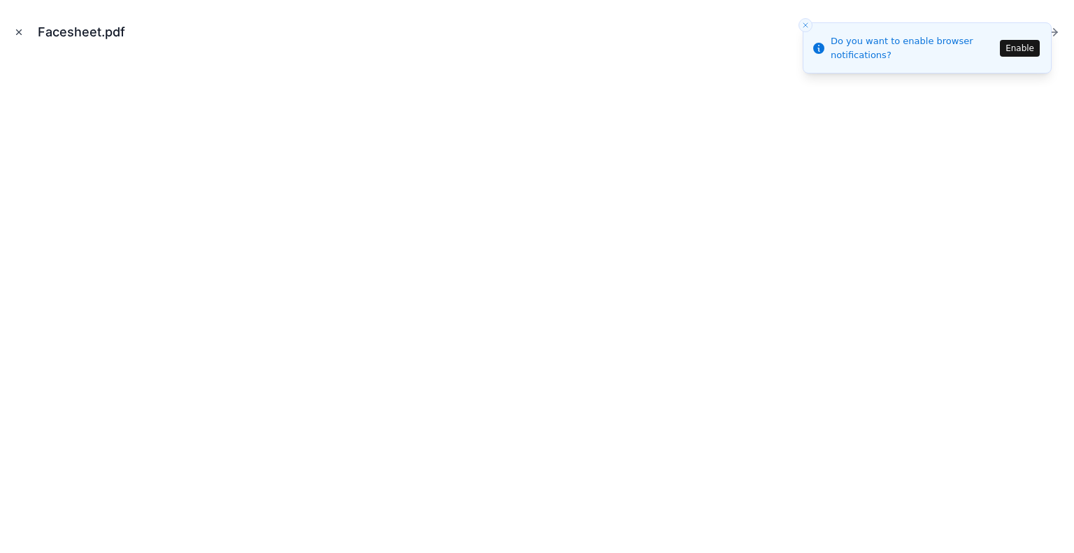
click at [15, 29] on icon "Close modal" at bounding box center [19, 32] width 10 height 10
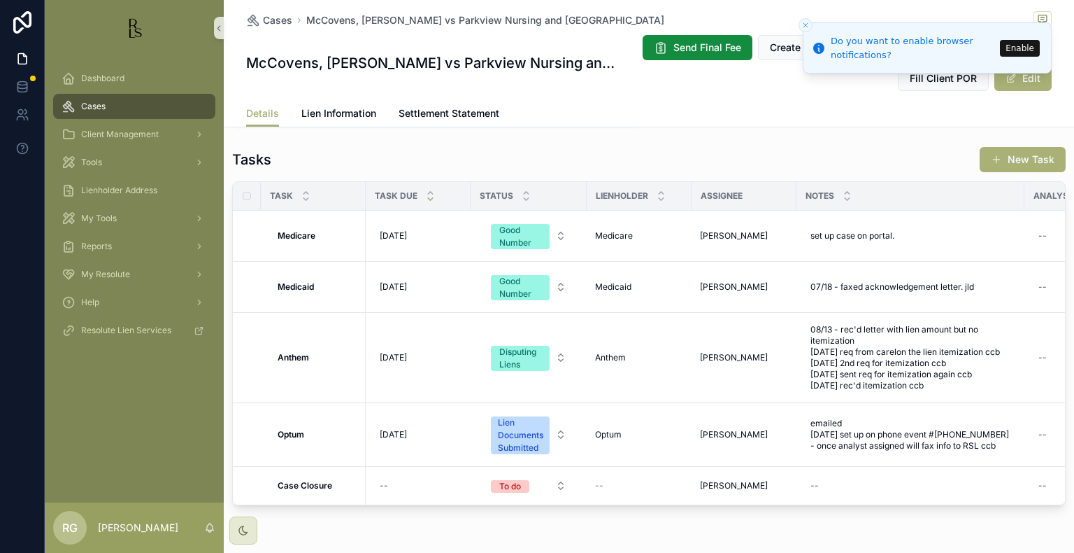
scroll to position [1246, 0]
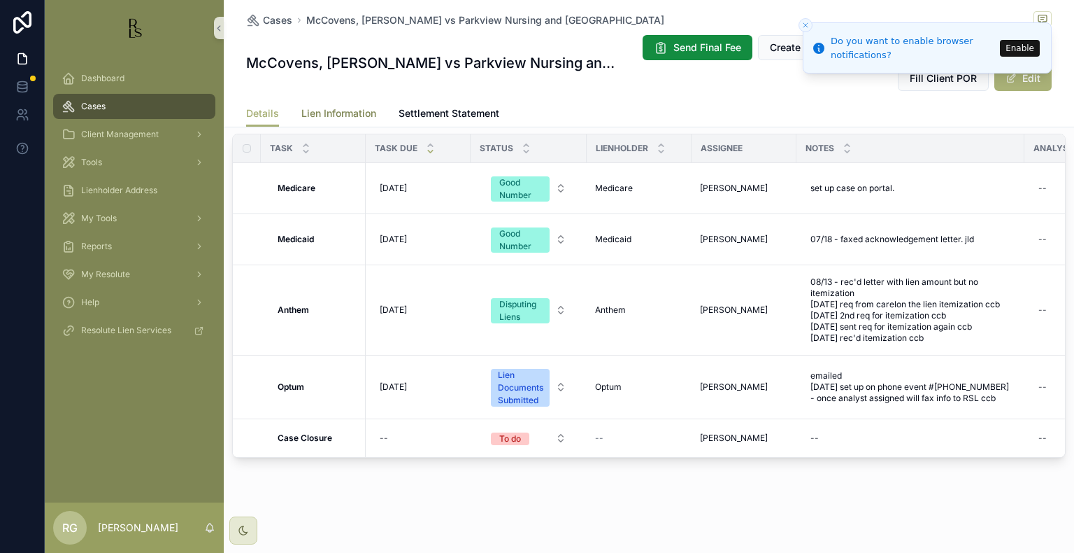
drag, startPoint x: 356, startPoint y: 115, endPoint x: 362, endPoint y: 123, distance: 10.1
click at [357, 115] on span "Lien Information" at bounding box center [338, 113] width 75 height 14
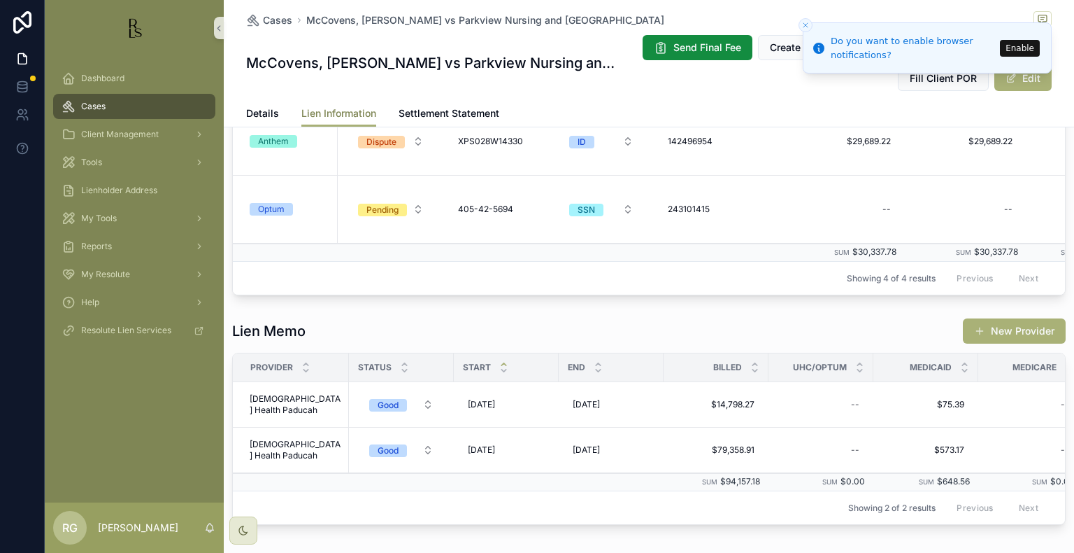
scroll to position [255, 0]
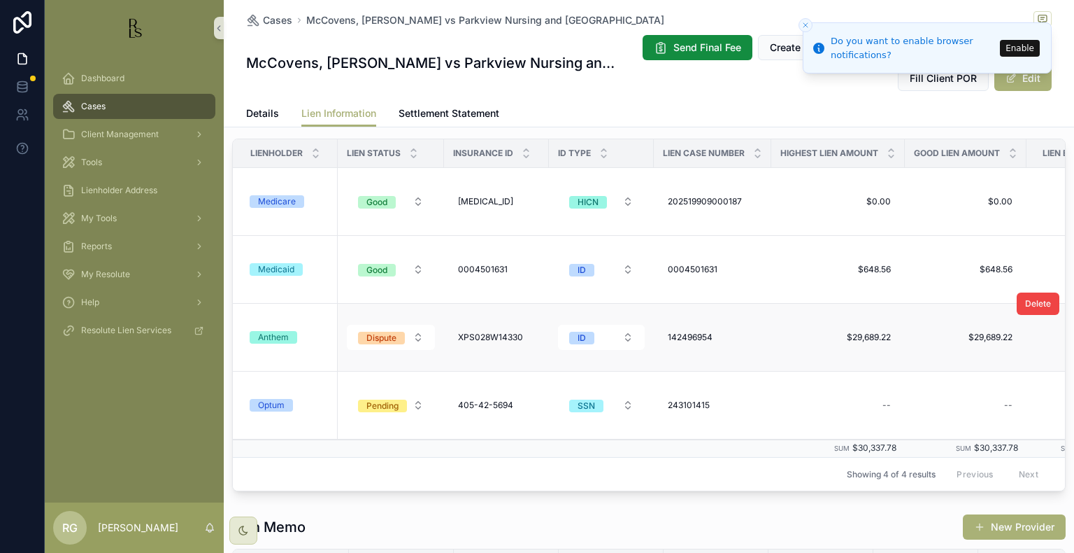
click at [282, 342] on td "Anthem" at bounding box center [285, 338] width 105 height 68
click at [288, 335] on div "Anthem" at bounding box center [273, 337] width 31 height 13
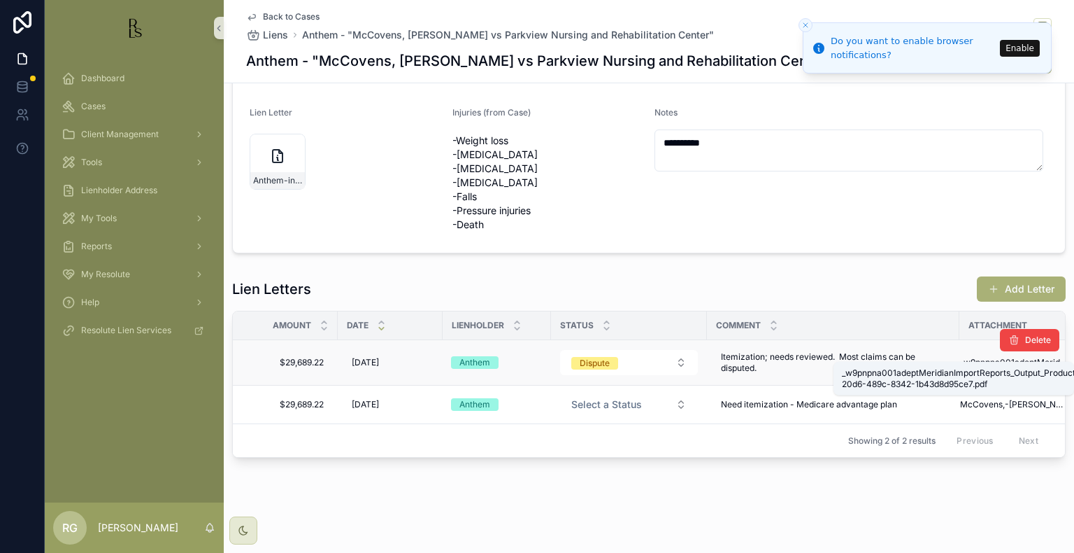
click at [990, 357] on span "_w9pnpna001adeptMeridianImportReports_Output_Production_AdHocf98384e9-20d6-489c…" at bounding box center [1014, 362] width 108 height 11
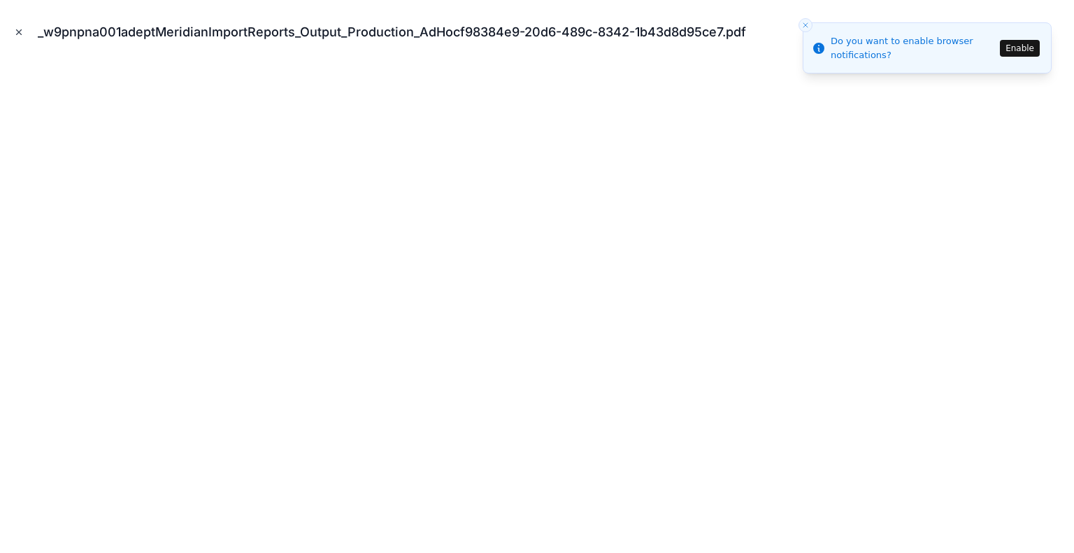
click at [18, 32] on icon "Close modal" at bounding box center [19, 32] width 5 height 5
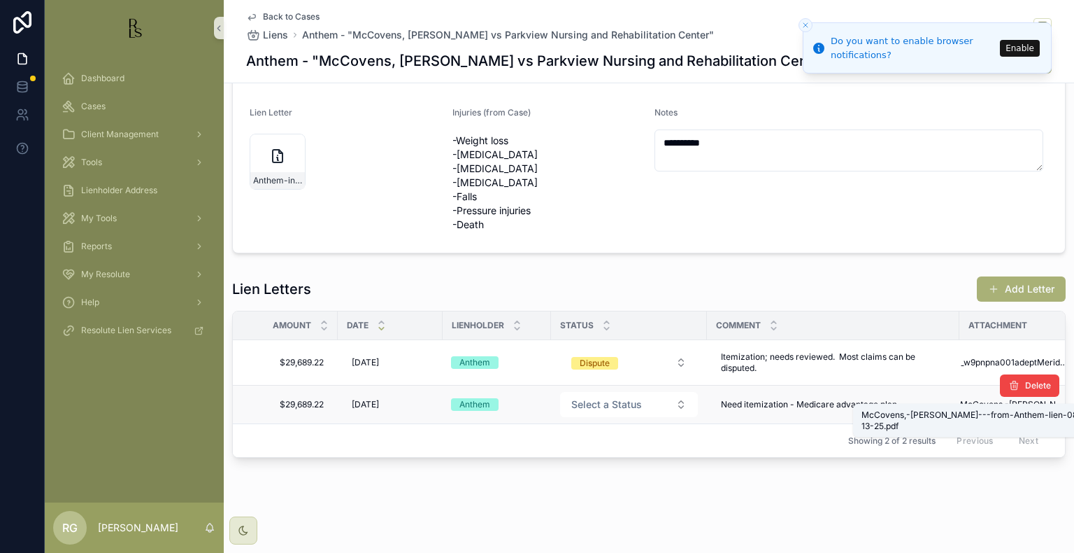
click at [1014, 399] on span "McCovens,-[PERSON_NAME]---from-Anthem-lien-08-13-25" at bounding box center [1014, 404] width 108 height 11
